Goal: Find specific page/section: Find specific page/section

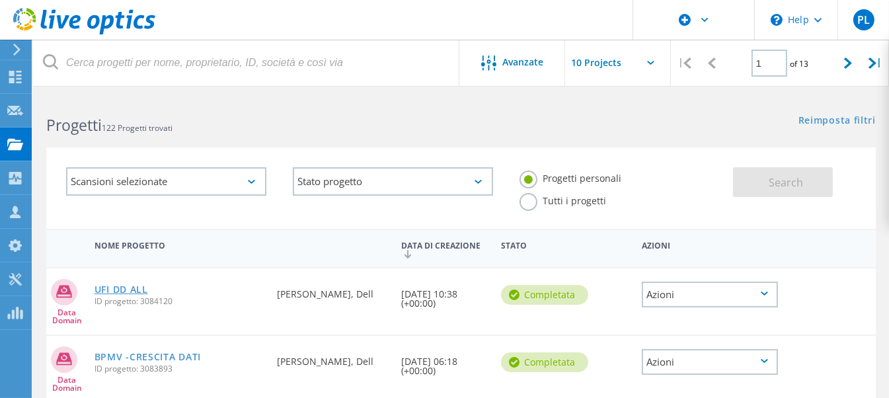
click at [139, 291] on link "UFI DD ALL" at bounding box center [122, 289] width 54 height 9
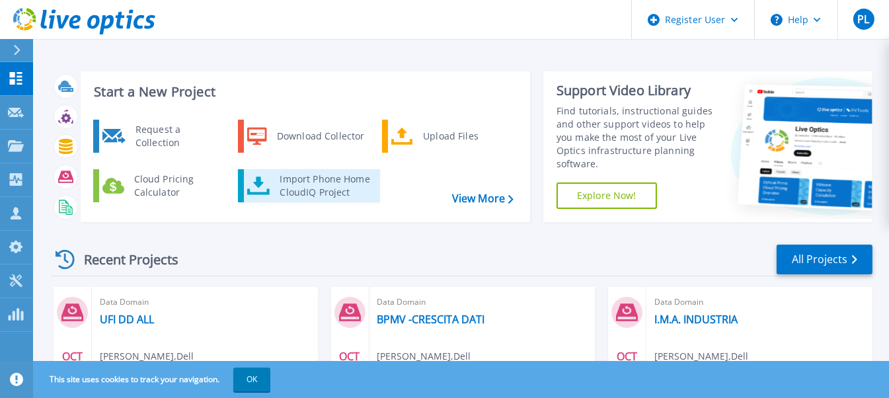
click at [334, 188] on div "Import Phone Home CloudIQ Project" at bounding box center [324, 186] width 103 height 26
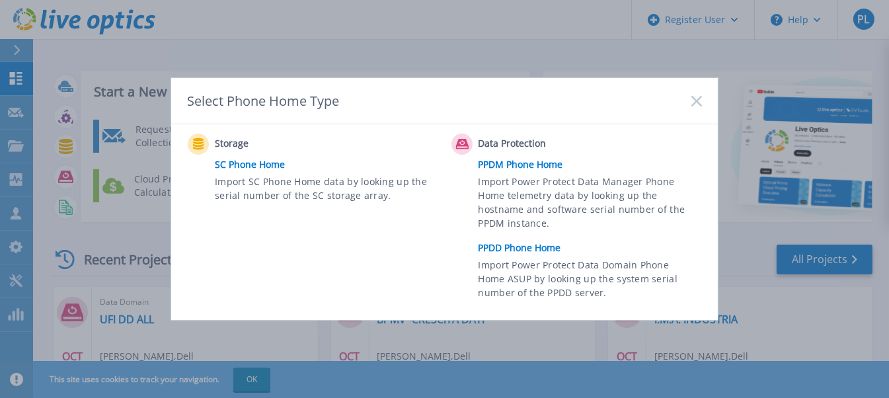
click at [519, 247] on link "PPDD Phone Home" at bounding box center [594, 248] width 230 height 20
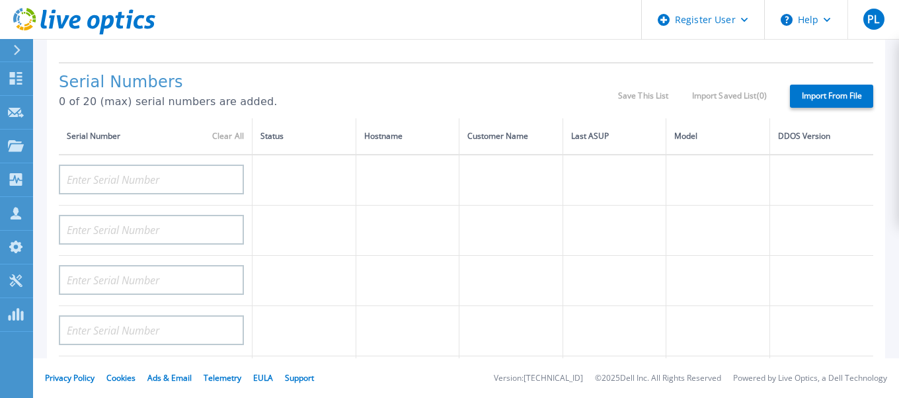
scroll to position [198, 0]
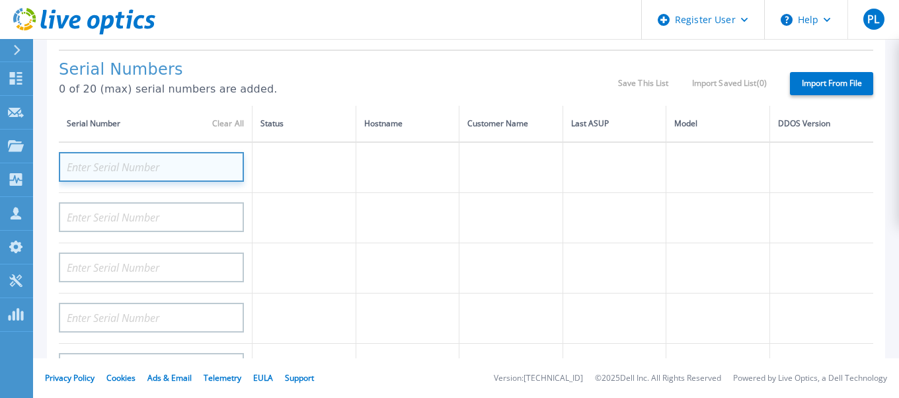
click at [144, 161] on input at bounding box center [151, 167] width 185 height 30
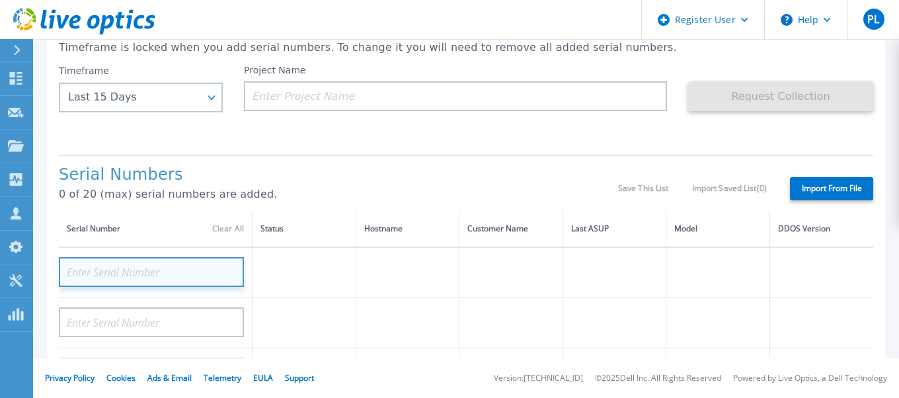
scroll to position [65, 0]
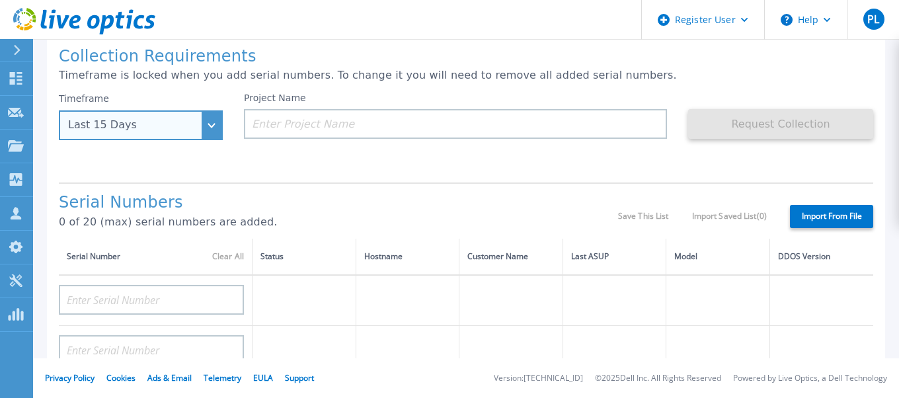
click at [210, 126] on div "Last 15 Days" at bounding box center [141, 125] width 164 height 30
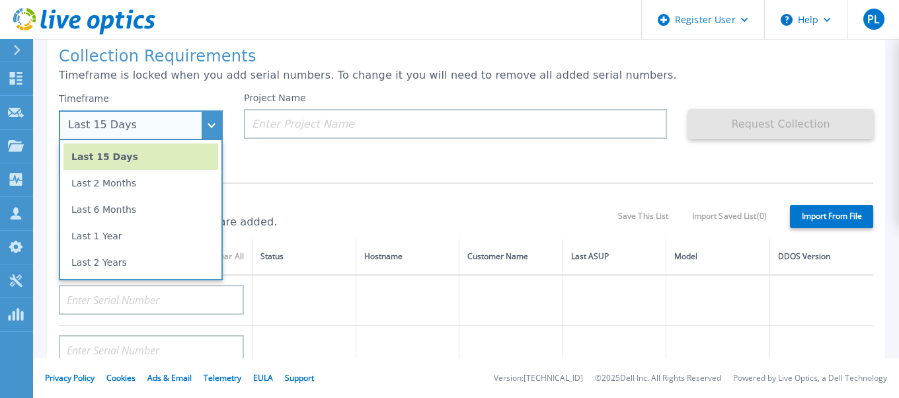
click at [209, 126] on div "Last 15 Days" at bounding box center [141, 125] width 164 height 30
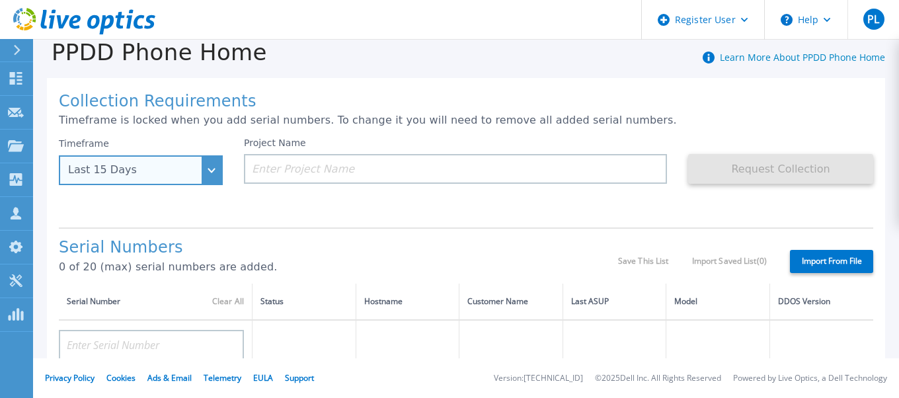
scroll to position [0, 0]
